Goal: Task Accomplishment & Management: Manage account settings

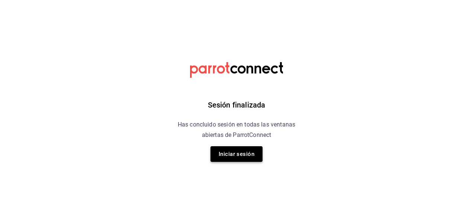
click at [245, 161] on button "Iniciar sesión" at bounding box center [236, 154] width 52 height 16
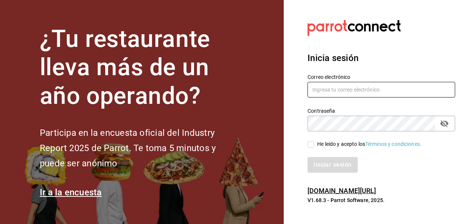
click at [340, 88] on input "text" at bounding box center [381, 90] width 148 height 16
type input "[EMAIL_ADDRESS][DOMAIN_NAME]"
drag, startPoint x: 382, startPoint y: 92, endPoint x: 274, endPoint y: 100, distance: 108.0
click at [274, 100] on div "¿Tu restaurante lleva más de un año operando? Participa en la encuesta oficial …" at bounding box center [236, 112] width 473 height 224
type input "[EMAIL_ADDRESS][DOMAIN_NAME]"
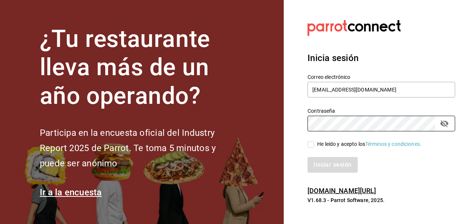
click at [311, 145] on input "He leído y acepto los Términos y condiciones." at bounding box center [310, 144] width 7 height 7
checkbox input "true"
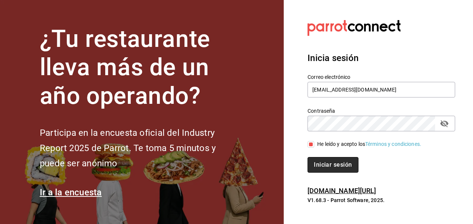
click at [322, 162] on button "Iniciar sesión" at bounding box center [332, 165] width 51 height 16
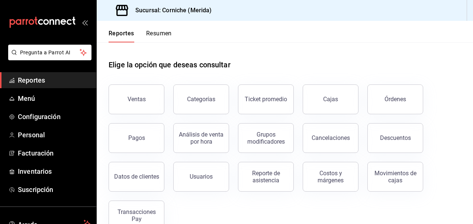
scroll to position [18, 0]
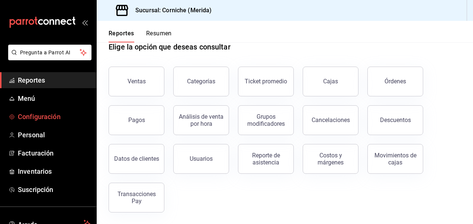
click at [47, 114] on span "Configuración" at bounding box center [54, 117] width 72 height 10
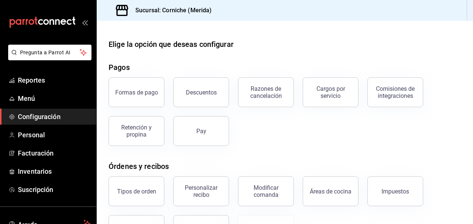
click at [172, 81] on div "Descuentos" at bounding box center [196, 87] width 65 height 39
click at [198, 96] on button "Descuentos" at bounding box center [201, 92] width 56 height 30
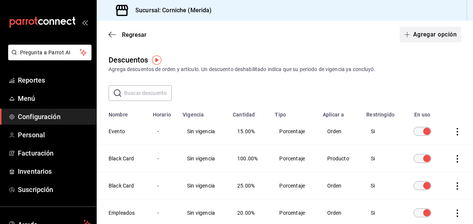
click at [421, 30] on button "Agregar opción" at bounding box center [430, 35] width 61 height 16
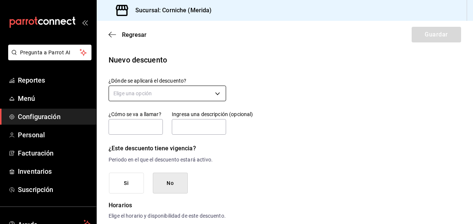
click at [148, 87] on body "Pregunta a Parrot AI Reportes Menú Configuración Personal Facturación Inventari…" at bounding box center [236, 112] width 473 height 224
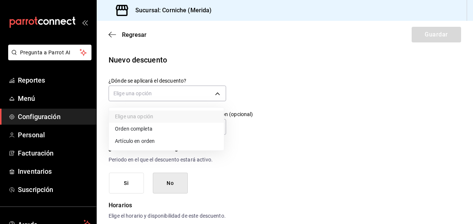
click at [150, 131] on li "Orden completa" at bounding box center [166, 129] width 115 height 12
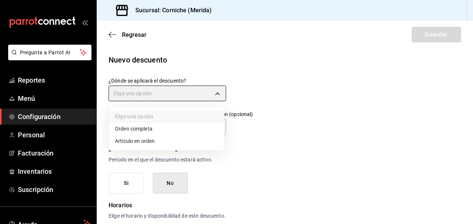
type input "ORDER"
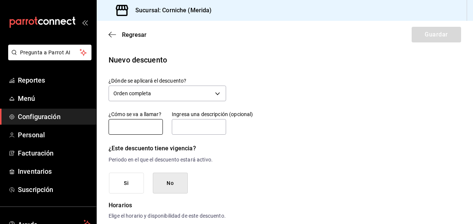
click at [137, 128] on input "text" at bounding box center [136, 127] width 54 height 16
click at [125, 128] on input "text" at bounding box center [136, 127] width 54 height 16
type input "5"
click at [121, 127] on input "5% Lealtad" at bounding box center [136, 127] width 54 height 16
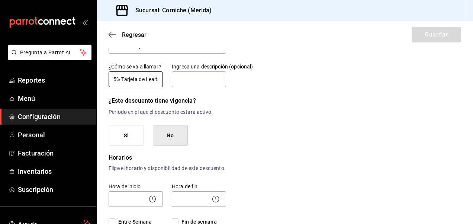
scroll to position [48, 0]
type input "5% Tarjeta de Lealtad"
click at [121, 132] on button "Si" at bounding box center [126, 135] width 35 height 21
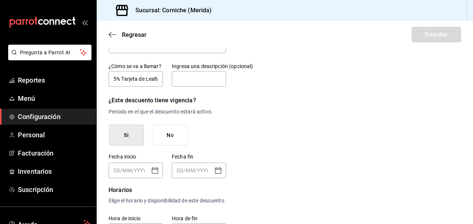
click at [171, 131] on button "No" at bounding box center [170, 135] width 35 height 21
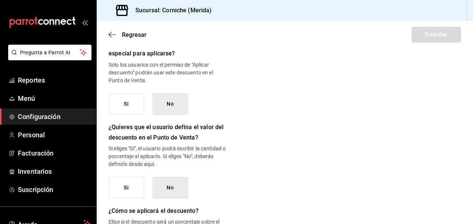
scroll to position [331, 0]
click at [135, 113] on button "Si" at bounding box center [126, 103] width 35 height 21
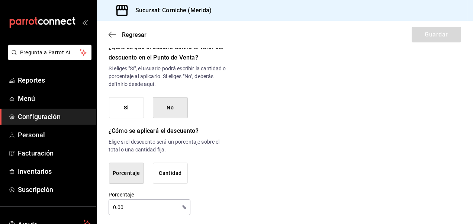
scroll to position [420, 0]
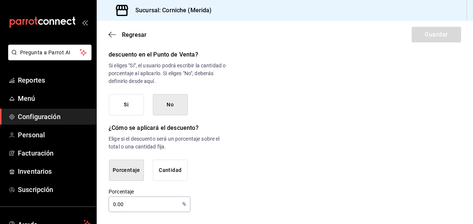
click at [125, 204] on input "0.00" at bounding box center [144, 204] width 71 height 15
click at [116, 204] on input "0.00" at bounding box center [144, 204] width 71 height 15
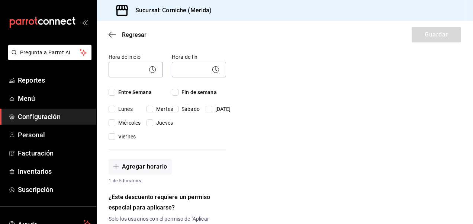
scroll to position [176, 0]
type input "5"
click at [149, 113] on input "Martes" at bounding box center [149, 109] width 7 height 7
checkbox input "true"
click at [114, 127] on input "Miércoles" at bounding box center [112, 123] width 7 height 7
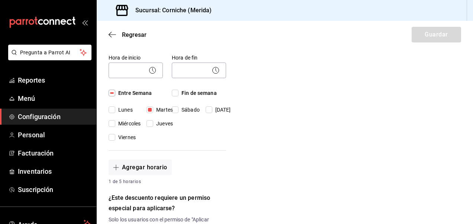
checkbox input "true"
click at [149, 127] on input "Jueves" at bounding box center [149, 123] width 7 height 7
checkbox input "true"
click at [112, 140] on input "Viernes" at bounding box center [112, 137] width 7 height 7
checkbox input "true"
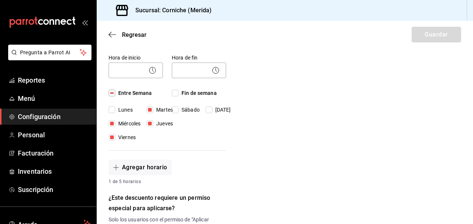
click at [171, 123] on div "Hora de fin ​ Fin de semana Sábado Domingo" at bounding box center [194, 93] width 63 height 96
click at [173, 96] on input "Fin de semana" at bounding box center [175, 93] width 7 height 7
checkbox input "true"
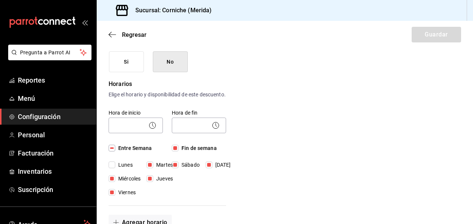
scroll to position [121, 0]
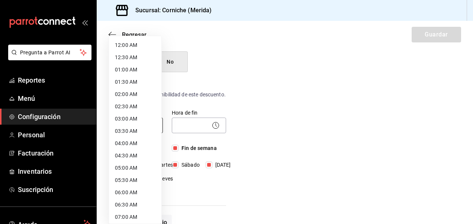
click at [119, 129] on body "Pregunta a Parrot AI Reportes Menú Configuración Personal Facturación Inventari…" at bounding box center [236, 112] width 473 height 224
click at [138, 42] on li "12:00 AM" at bounding box center [135, 45] width 52 height 12
type input "00:00"
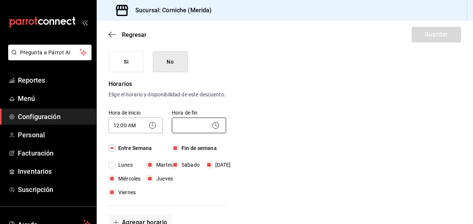
click at [196, 133] on body "Pregunta a Parrot AI Reportes Menú Configuración Personal Facturación Inventari…" at bounding box center [236, 112] width 473 height 224
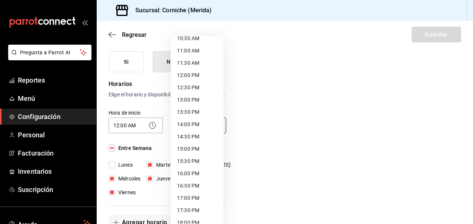
scroll to position [419, 0]
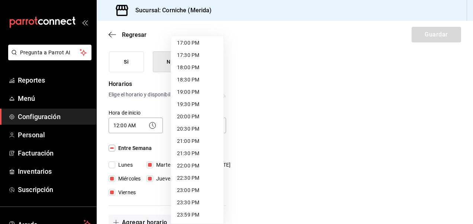
click at [188, 212] on li "23:59 PM" at bounding box center [197, 215] width 52 height 12
type input "23:59"
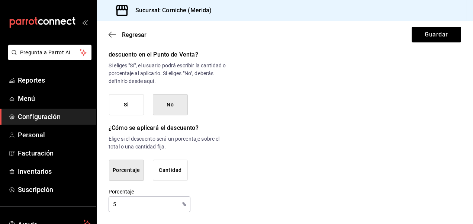
scroll to position [420, 0]
click at [426, 34] on button "Guardar" at bounding box center [435, 35] width 49 height 16
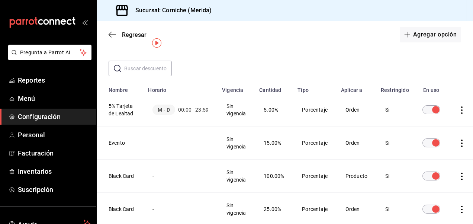
scroll to position [13, 0]
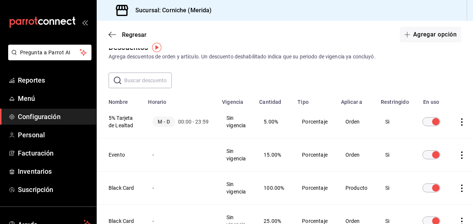
click at [462, 126] on td "discountsTable" at bounding box center [463, 121] width 28 height 33
click at [461, 122] on icon "actions" at bounding box center [461, 121] width 1 height 7
click at [132, 119] on div at bounding box center [236, 112] width 473 height 224
click at [461, 121] on icon "actions" at bounding box center [461, 121] width 1 height 7
click at [412, 33] on div at bounding box center [236, 112] width 473 height 224
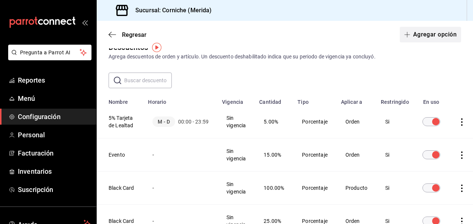
click at [404, 34] on icon "button" at bounding box center [407, 35] width 6 height 6
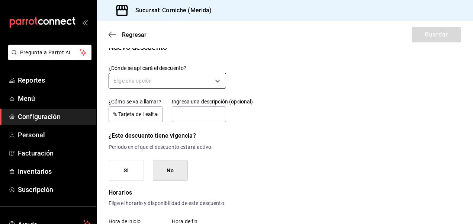
scroll to position [0, 9]
type input "10% Tarjeta de Lealtad"
click at [137, 88] on div "Elige una opción" at bounding box center [167, 80] width 117 height 20
click at [151, 84] on body "Pregunta a Parrot AI Reportes Menú Configuración Personal Facturación Inventari…" at bounding box center [236, 112] width 473 height 224
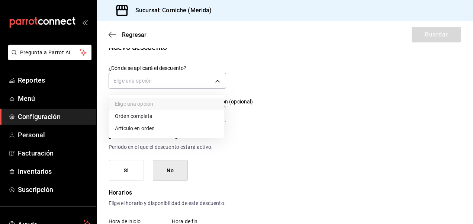
click at [135, 119] on li "Orden completa" at bounding box center [166, 116] width 115 height 12
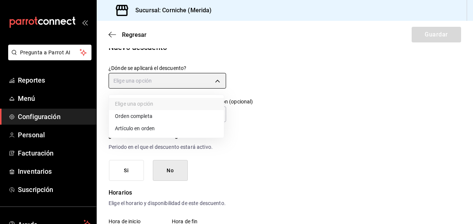
type input "ORDER"
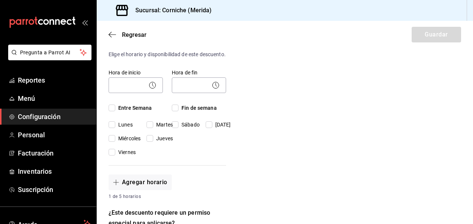
scroll to position [161, 0]
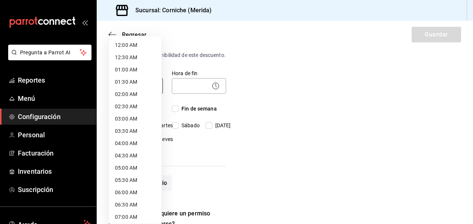
click at [129, 88] on body "Pregunta a Parrot AI Reportes Menú Configuración Personal Facturación Inventari…" at bounding box center [236, 112] width 473 height 224
click at [143, 43] on li "12:00 AM" at bounding box center [135, 45] width 52 height 12
type input "00:00"
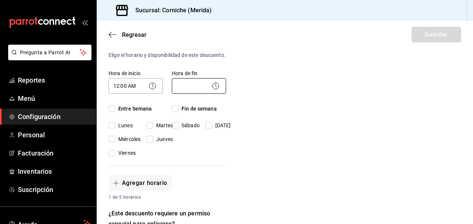
click at [201, 93] on body "Pregunta a Parrot AI Reportes Menú Configuración Personal Facturación Inventari…" at bounding box center [236, 112] width 473 height 224
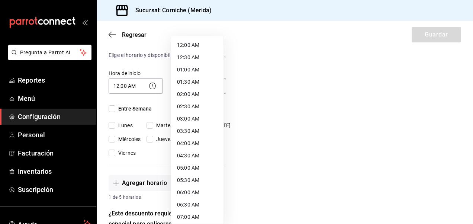
scroll to position [419, 0]
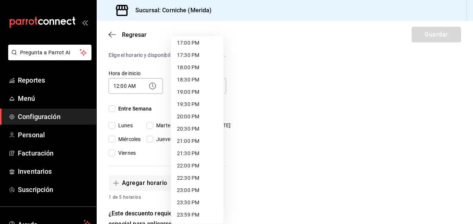
click at [179, 218] on li "23:59 PM" at bounding box center [197, 215] width 52 height 12
type input "23:59"
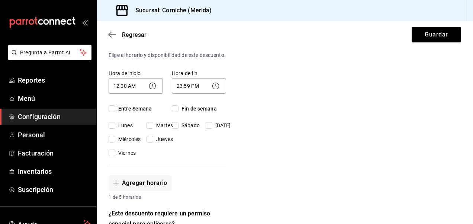
click at [110, 112] on input "Entre Semana" at bounding box center [112, 108] width 7 height 7
checkbox input "true"
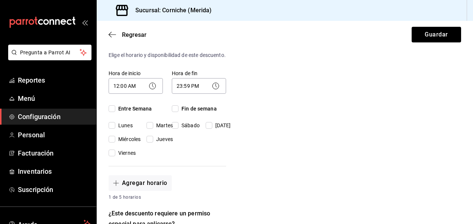
checkbox input "true"
click at [113, 129] on input "Lunes" at bounding box center [112, 125] width 7 height 7
checkbox input "false"
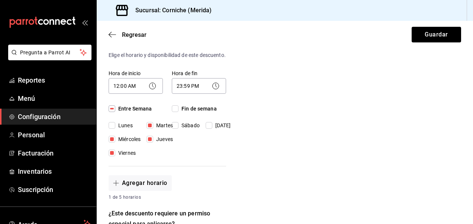
click at [175, 112] on input "Fin de semana" at bounding box center [175, 108] width 7 height 7
checkbox input "true"
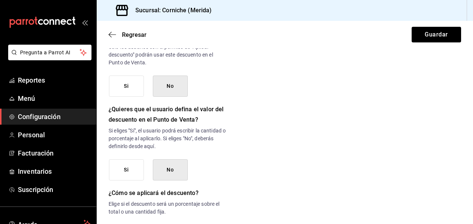
scroll to position [303, 0]
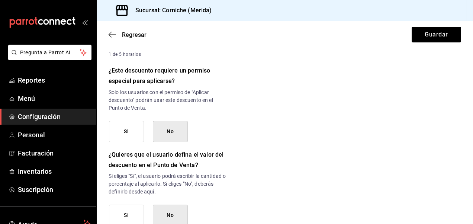
click at [112, 138] on button "Si" at bounding box center [126, 131] width 35 height 21
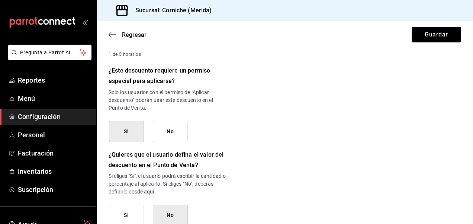
scroll to position [420, 0]
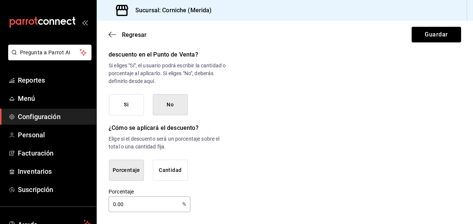
click at [128, 201] on input "0.00" at bounding box center [144, 204] width 71 height 15
click at [114, 204] on input "0.00" at bounding box center [144, 204] width 71 height 15
click at [117, 205] on input "0.00" at bounding box center [144, 204] width 71 height 15
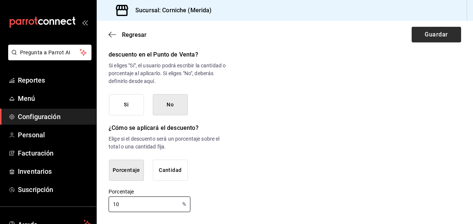
type input "10"
click at [421, 35] on button "Guardar" at bounding box center [435, 35] width 49 height 16
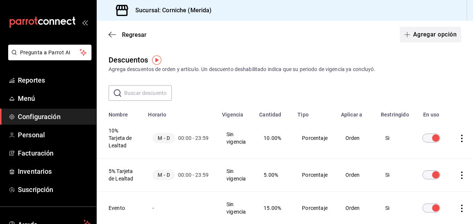
click at [419, 34] on button "Agregar opción" at bounding box center [430, 35] width 61 height 16
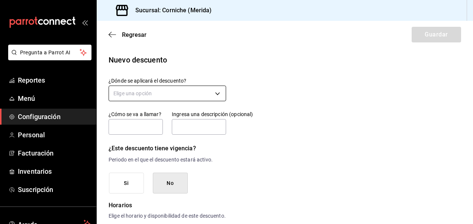
click at [206, 98] on body "Pregunta a Parrot AI Reportes Menú Configuración Personal Facturación Inventari…" at bounding box center [236, 112] width 473 height 224
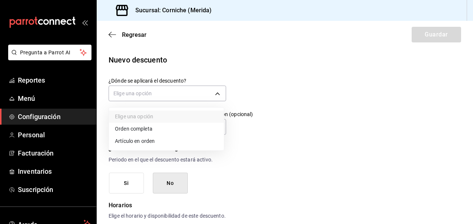
click at [146, 140] on li "Artículo en orden" at bounding box center [166, 141] width 115 height 12
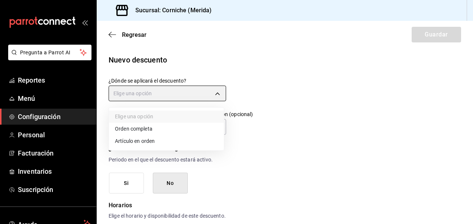
type input "ORDER_ITEM"
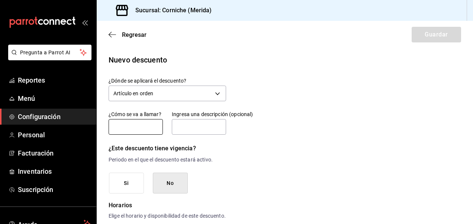
click at [131, 126] on input "text" at bounding box center [136, 127] width 54 height 16
click at [114, 126] on input "Tarjeta" at bounding box center [136, 127] width 54 height 16
click at [150, 128] on input "100% Tarjeta" at bounding box center [136, 127] width 54 height 16
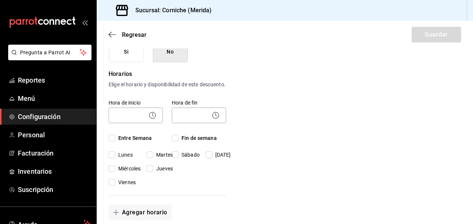
scroll to position [132, 0]
type input "100% Tarjeta de Lealtad"
click at [144, 120] on body "Pregunta a Parrot AI Reportes Menú Configuración Personal Facturación Inventari…" at bounding box center [236, 112] width 473 height 224
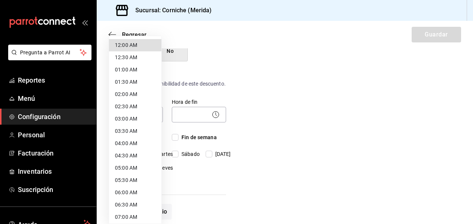
click at [127, 43] on li "12:00 AM" at bounding box center [135, 45] width 52 height 12
type input "00:00"
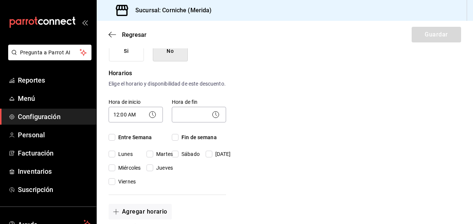
click at [213, 119] on icon at bounding box center [215, 114] width 9 height 9
click at [204, 122] on body "Pregunta a Parrot AI Reportes Menú Configuración Personal Facturación Inventari…" at bounding box center [236, 112] width 473 height 224
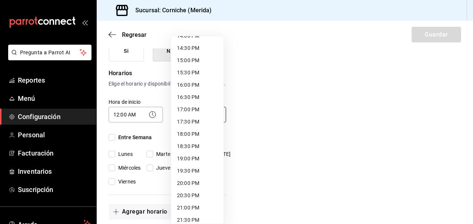
scroll to position [419, 0]
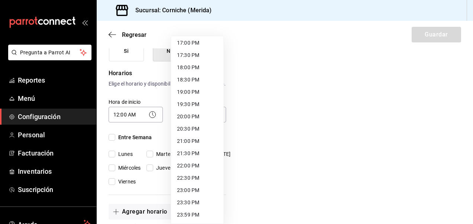
click at [180, 219] on li "23:59 PM" at bounding box center [197, 215] width 52 height 12
type input "23:59"
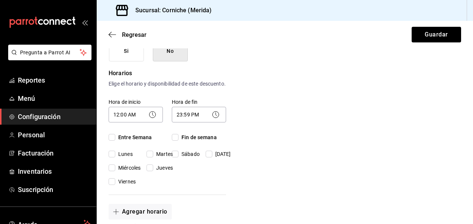
click at [113, 140] on input "Entre Semana" at bounding box center [112, 137] width 7 height 7
checkbox input "true"
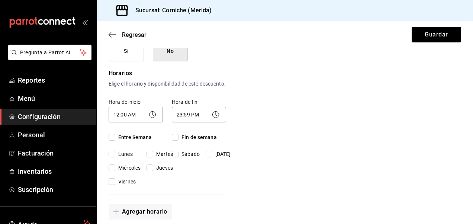
checkbox input "true"
click at [112, 157] on input "Lunes" at bounding box center [112, 154] width 7 height 7
checkbox input "false"
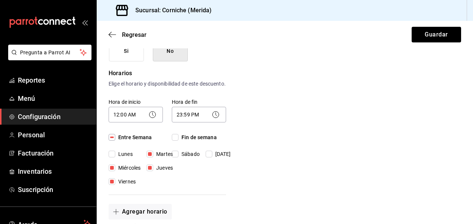
click at [177, 140] on input "Fin de semana" at bounding box center [175, 137] width 7 height 7
checkbox input "true"
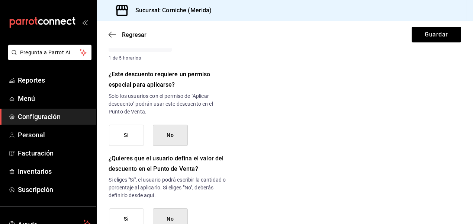
scroll to position [303, 0]
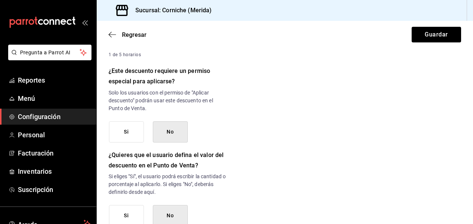
click at [131, 139] on button "Si" at bounding box center [126, 131] width 35 height 21
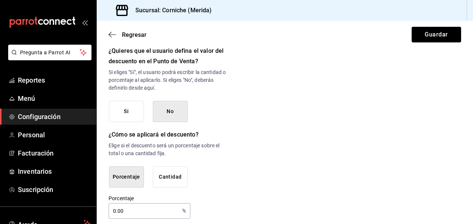
scroll to position [420, 0]
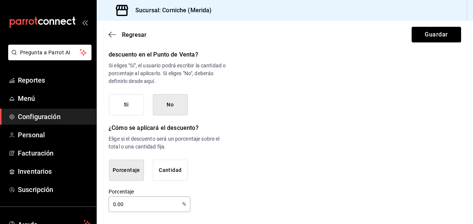
click at [114, 203] on input "0.00" at bounding box center [144, 204] width 71 height 15
type input "100"
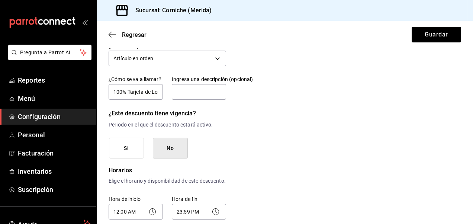
scroll to position [0, 0]
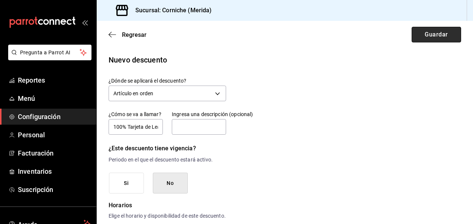
click at [428, 35] on button "Guardar" at bounding box center [435, 35] width 49 height 16
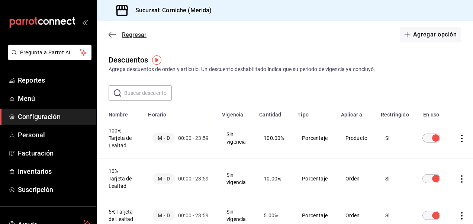
click at [112, 33] on icon "button" at bounding box center [112, 34] width 7 height 7
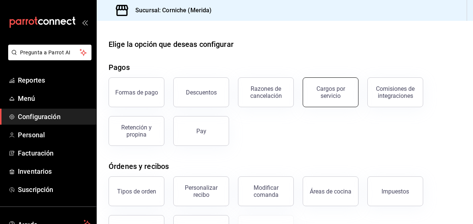
click at [336, 95] on div "Cargos por servicio" at bounding box center [330, 92] width 46 height 14
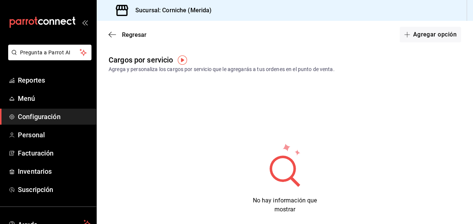
click at [111, 30] on div "Regresar Agregar opción" at bounding box center [285, 35] width 376 height 28
click at [113, 36] on icon "button" at bounding box center [112, 34] width 7 height 7
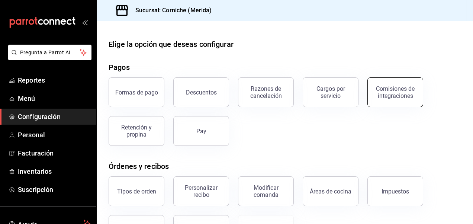
click at [386, 91] on div "Comisiones de integraciones" at bounding box center [395, 92] width 46 height 14
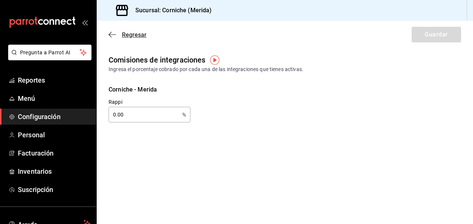
click at [125, 34] on span "Regresar" at bounding box center [134, 34] width 25 height 7
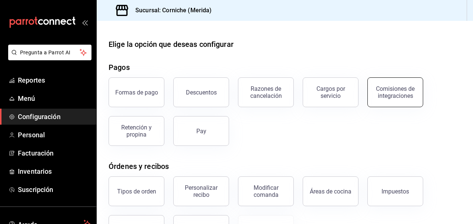
click at [396, 100] on button "Comisiones de integraciones" at bounding box center [395, 92] width 56 height 30
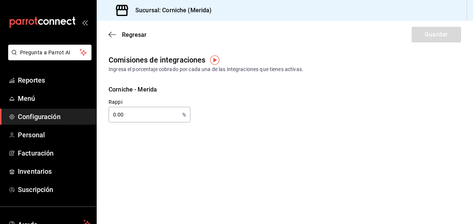
click at [216, 57] on img "button" at bounding box center [214, 59] width 9 height 9
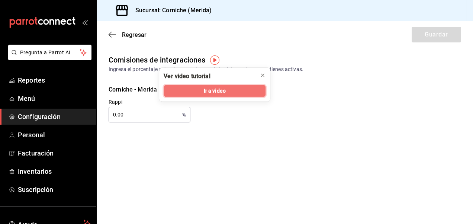
click at [216, 92] on span "Ir a video" at bounding box center [215, 91] width 22 height 8
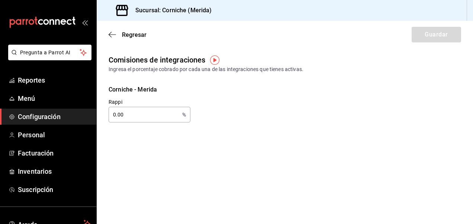
click at [117, 117] on input "0.00" at bounding box center [144, 114] width 71 height 15
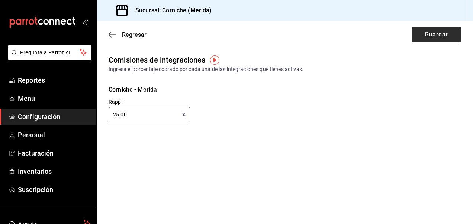
type input "25.00"
click at [430, 39] on button "Guardar" at bounding box center [435, 35] width 49 height 16
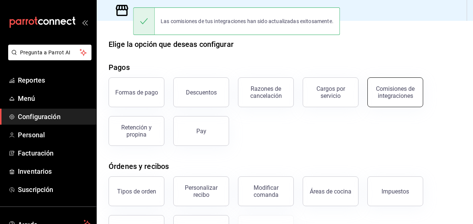
click at [382, 93] on div "Comisiones de integraciones" at bounding box center [395, 92] width 46 height 14
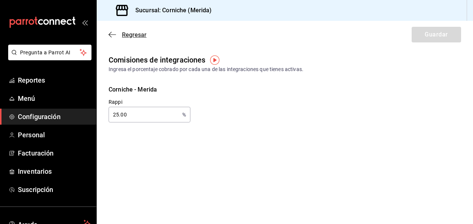
click at [113, 32] on icon "button" at bounding box center [112, 34] width 7 height 7
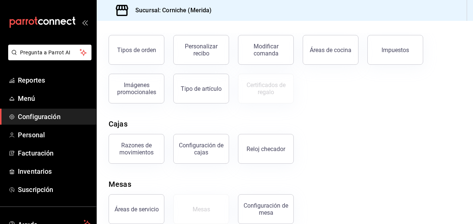
scroll to position [153, 0]
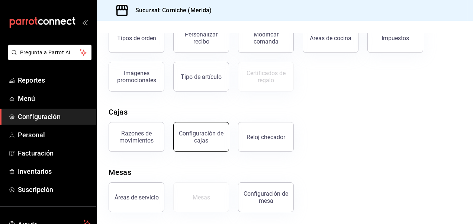
click at [222, 140] on div "Configuración de cajas" at bounding box center [201, 137] width 46 height 14
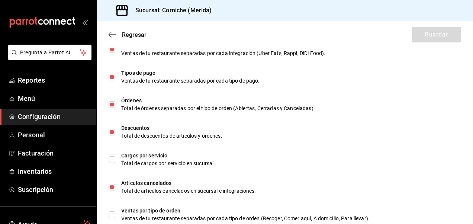
scroll to position [510, 0]
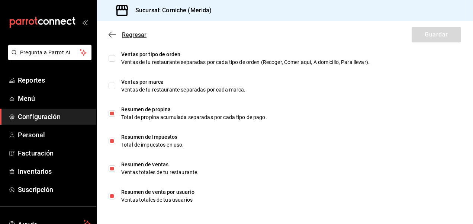
click at [113, 33] on icon "button" at bounding box center [112, 34] width 7 height 7
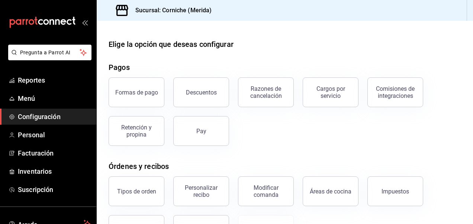
click at [429, 40] on div "Elige la opción que deseas configurar" at bounding box center [285, 44] width 352 height 11
